Goal: Find specific page/section: Find specific page/section

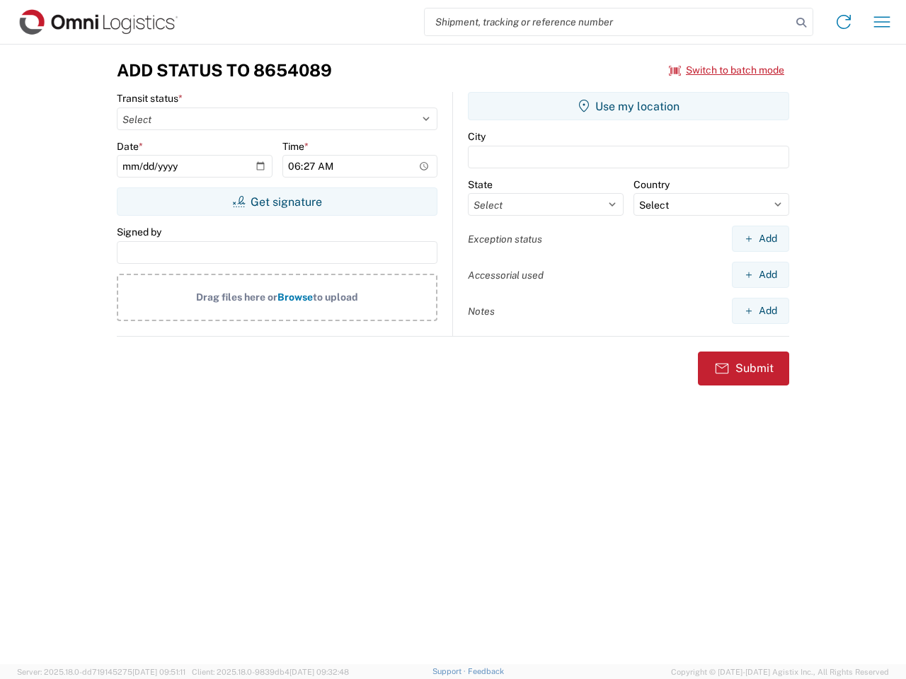
click at [608, 22] on input "search" at bounding box center [608, 21] width 367 height 27
click at [801, 23] on icon at bounding box center [801, 23] width 20 height 20
click at [843, 22] on icon at bounding box center [843, 22] width 23 height 23
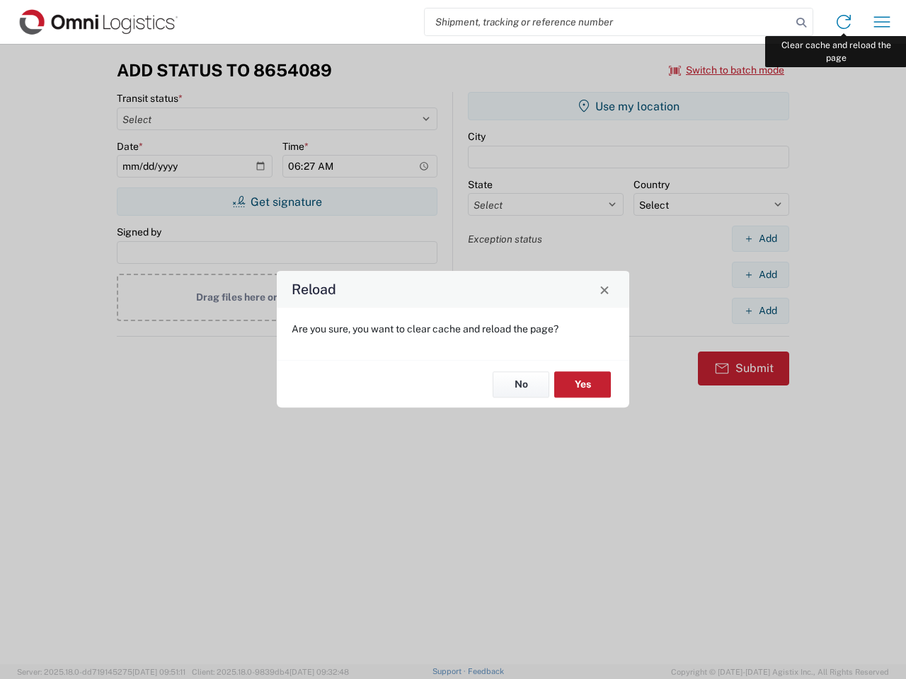
click at [882, 22] on div "Reload Are you sure, you want to clear cache and reload the page? No Yes" at bounding box center [453, 339] width 906 height 679
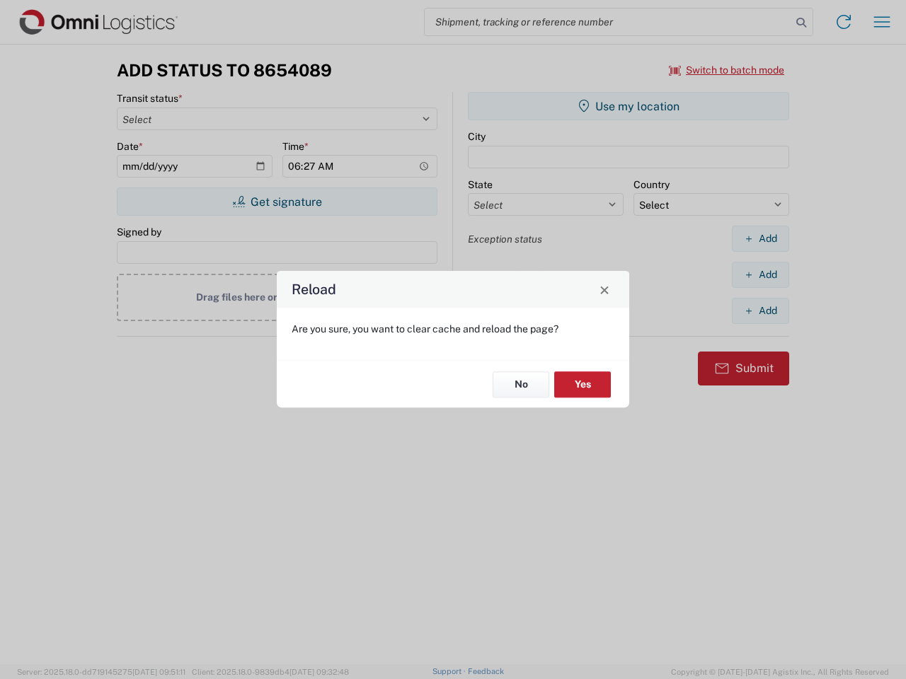
click at [727, 70] on div "Reload Are you sure, you want to clear cache and reload the page? No Yes" at bounding box center [453, 339] width 906 height 679
click at [277, 202] on div "Reload Are you sure, you want to clear cache and reload the page? No Yes" at bounding box center [453, 339] width 906 height 679
click at [628, 106] on div "Reload Are you sure, you want to clear cache and reload the page? No Yes" at bounding box center [453, 339] width 906 height 679
click at [760, 238] on div "Reload Are you sure, you want to clear cache and reload the page? No Yes" at bounding box center [453, 339] width 906 height 679
click at [760, 275] on div "Reload Are you sure, you want to clear cache and reload the page? No Yes" at bounding box center [453, 339] width 906 height 679
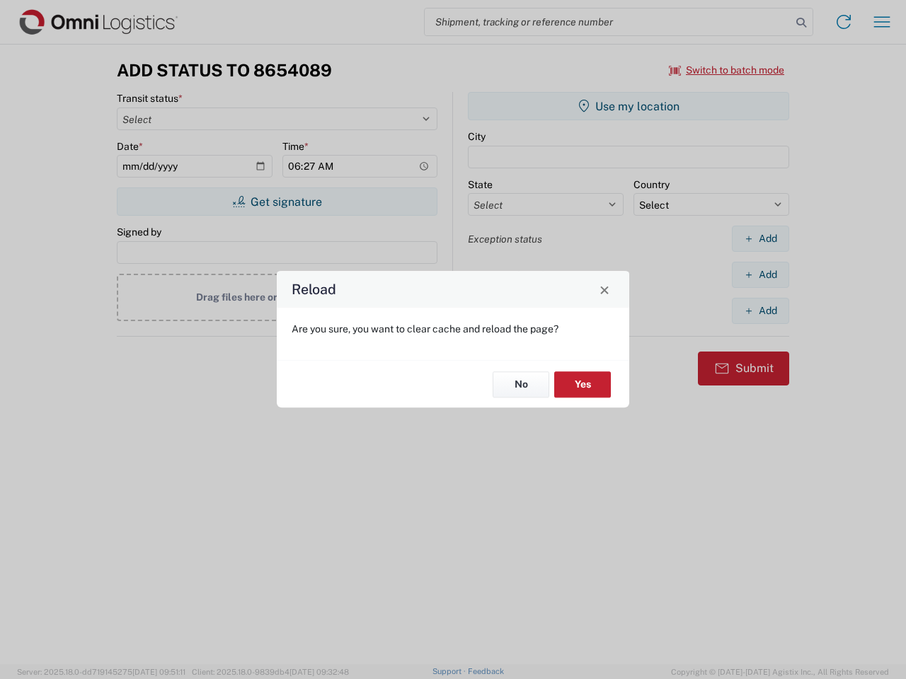
click at [760, 311] on div "Reload Are you sure, you want to clear cache and reload the page? No Yes" at bounding box center [453, 339] width 906 height 679
